Goal: Transaction & Acquisition: Purchase product/service

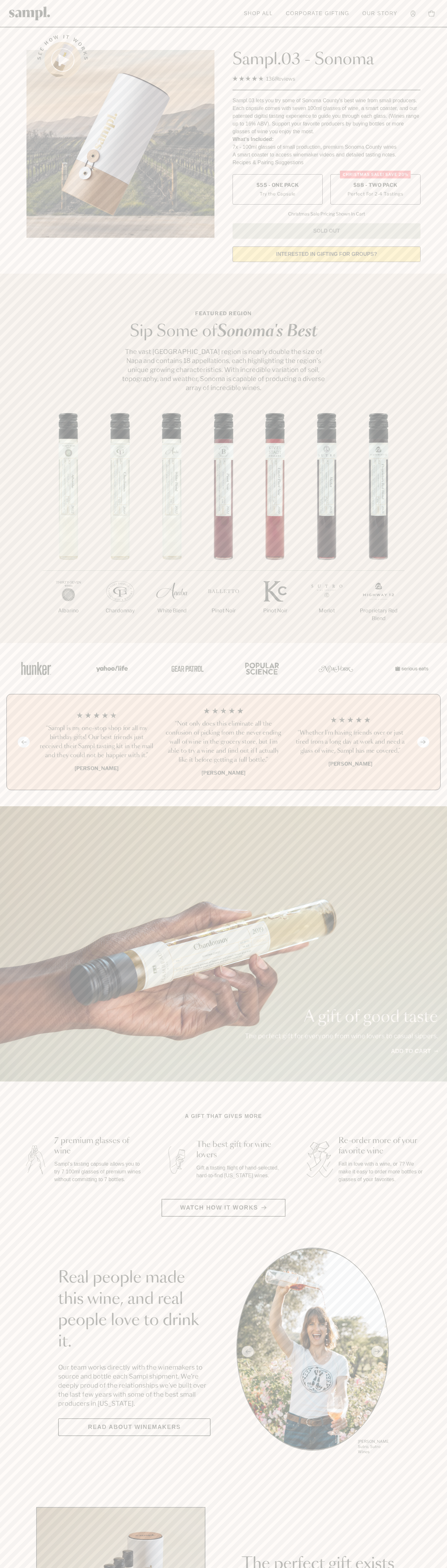
click at [375, 185] on span "$88 - Two Pack" at bounding box center [375, 185] width 45 height 7
click at [223, 742] on h3 "“Not only does this eliminate all the confusion of picking from the never endin…" at bounding box center [223, 742] width 116 height 45
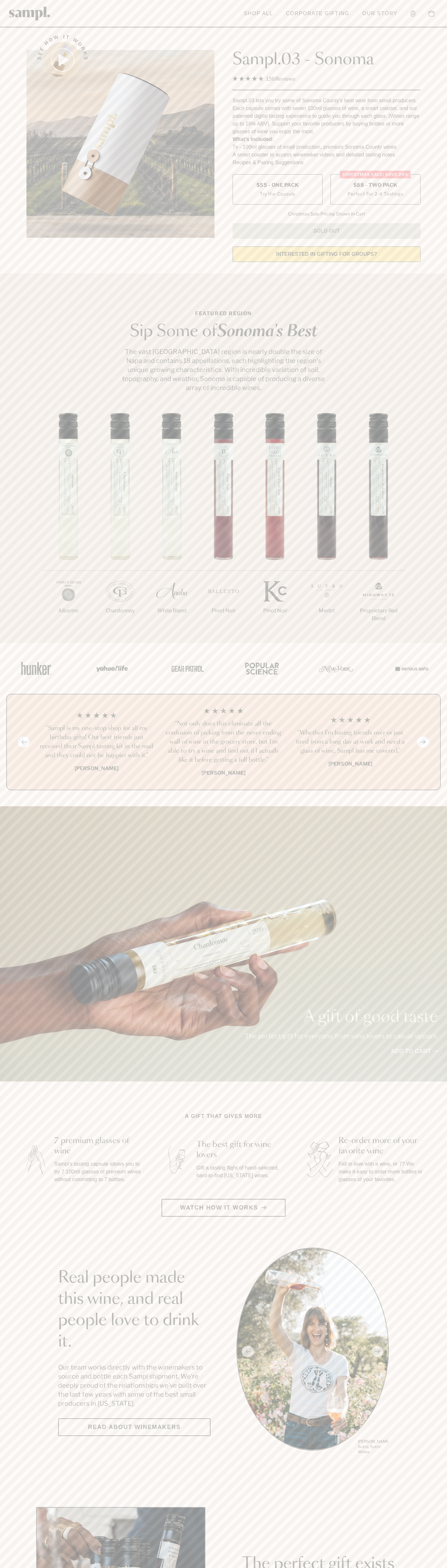
click at [421, 1] on header "Toggle navigation menu Shop All Corporate Gifting Our Story Account Story Shop …" at bounding box center [223, 13] width 447 height 27
click at [427, 1346] on section "Real people made this wine, and real people love to drink it. Our team works di…" at bounding box center [223, 1351] width 447 height 208
click at [93, 1567] on html "Skip to main content Toggle navigation menu Shop All Corporate Gifting Our Stor…" at bounding box center [223, 1513] width 447 height 3026
click at [28, 538] on div "1/7 [GEOGRAPHIC_DATA] 2/7 Chardonnay 3/7" at bounding box center [223, 527] width 447 height 230
click at [375, 185] on span "$88 - Two Pack" at bounding box center [375, 185] width 45 height 7
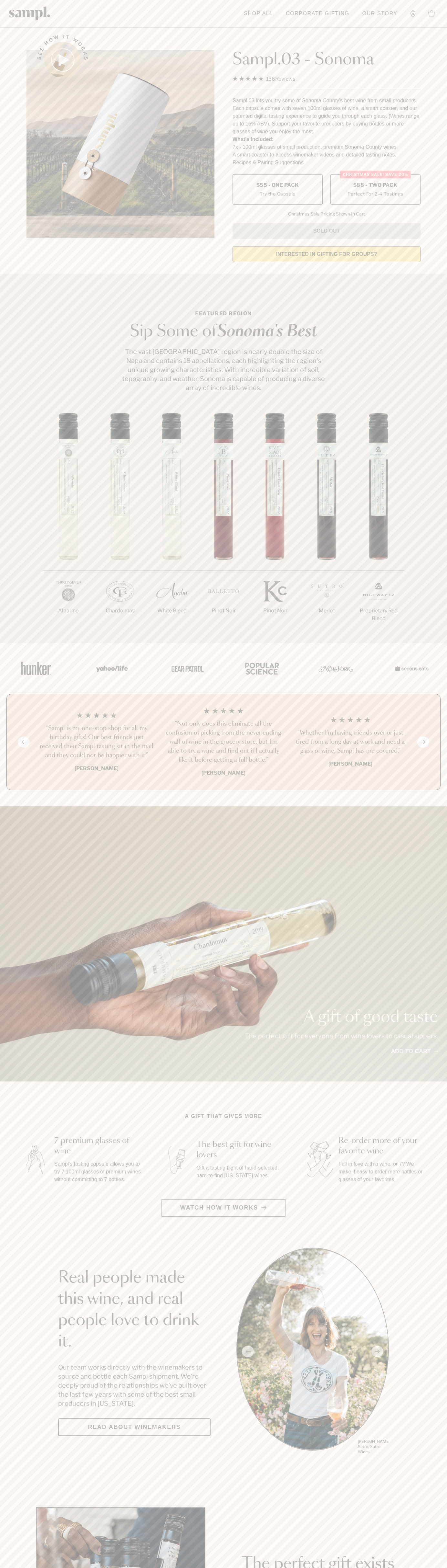
click at [223, 742] on h3 "“Not only does this eliminate all the confusion of picking from the never endin…" at bounding box center [223, 742] width 116 height 45
